Goal: Complete application form

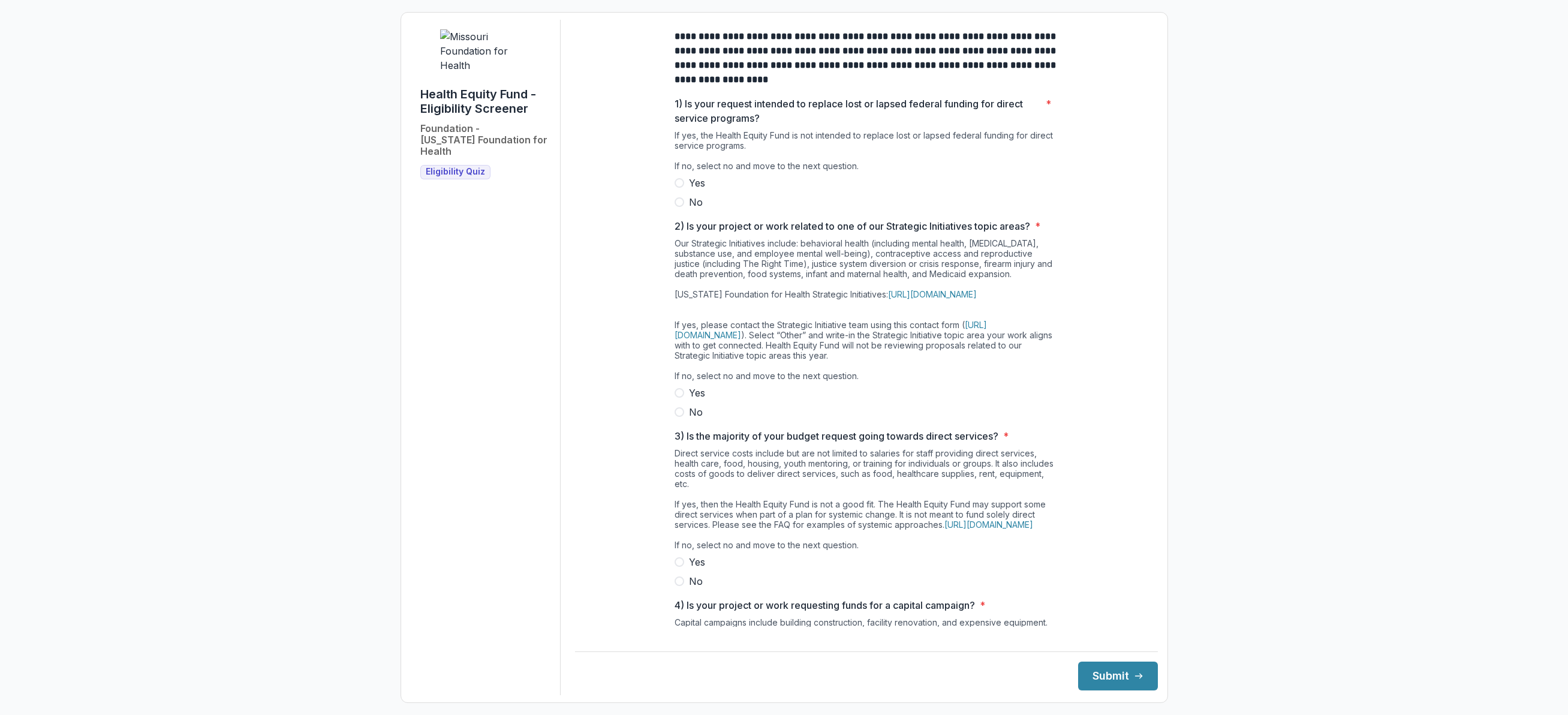
click at [677, 207] on span at bounding box center [679, 202] width 9 height 9
click at [674, 417] on span at bounding box center [679, 411] width 9 height 9
click at [676, 586] on span at bounding box center [679, 581] width 9 height 9
click at [1083, 676] on button "Submit" at bounding box center [1118, 676] width 80 height 29
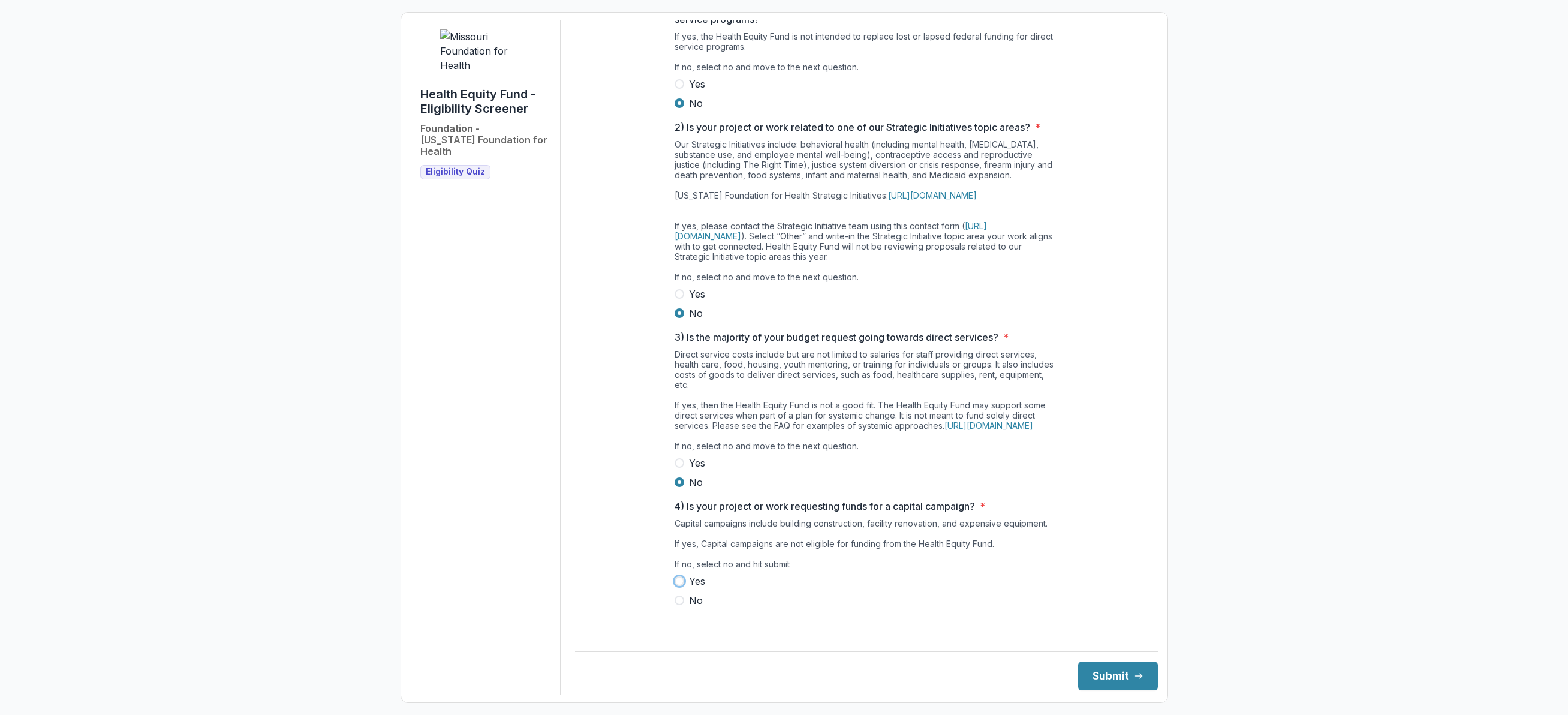
click at [581, 564] on div "**********" at bounding box center [866, 358] width 583 height 675
click at [677, 605] on span at bounding box center [679, 600] width 9 height 9
click at [1089, 675] on button "Submit" at bounding box center [1118, 676] width 80 height 29
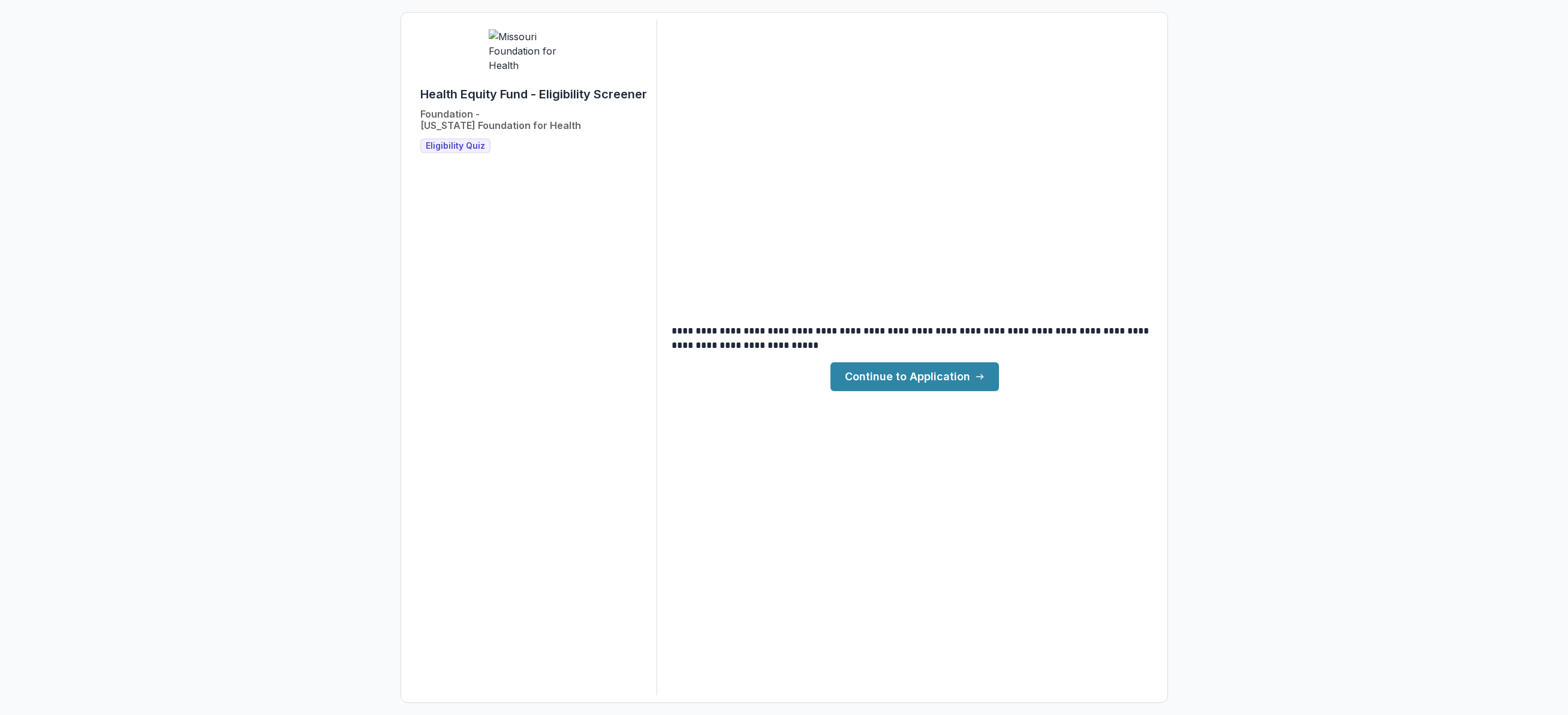
click at [912, 376] on link "Continue to Application" at bounding box center [915, 377] width 168 height 29
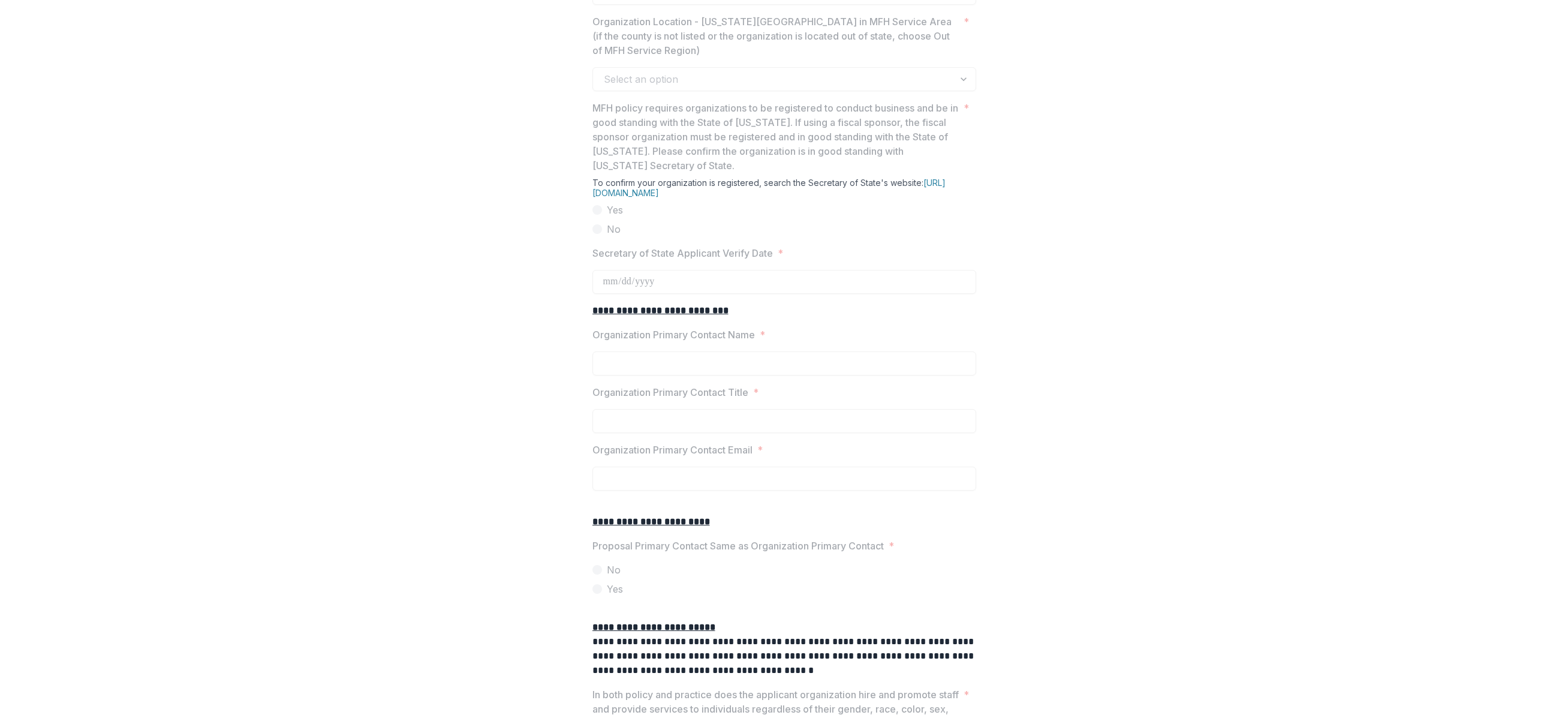
scroll to position [1224, 0]
